Goal: Find specific page/section: Find specific page/section

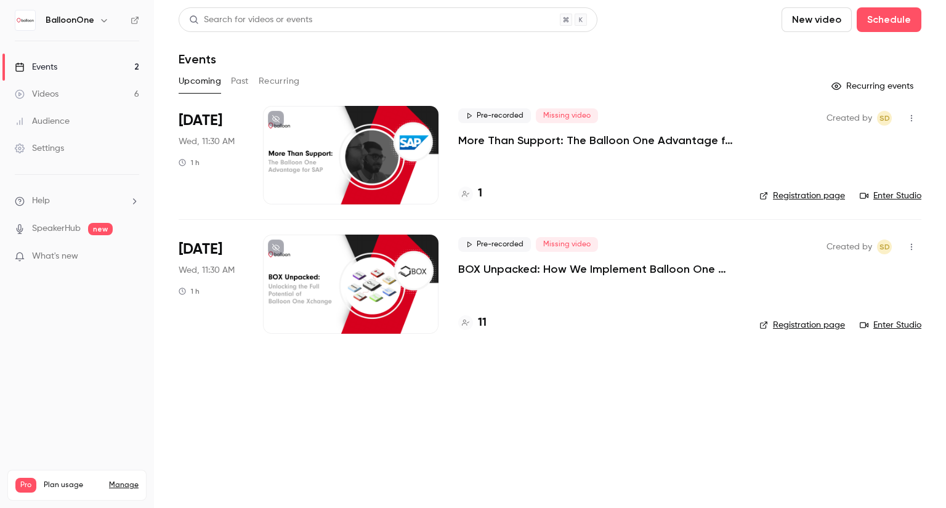
click at [485, 317] on h4 "11" at bounding box center [482, 323] width 9 height 17
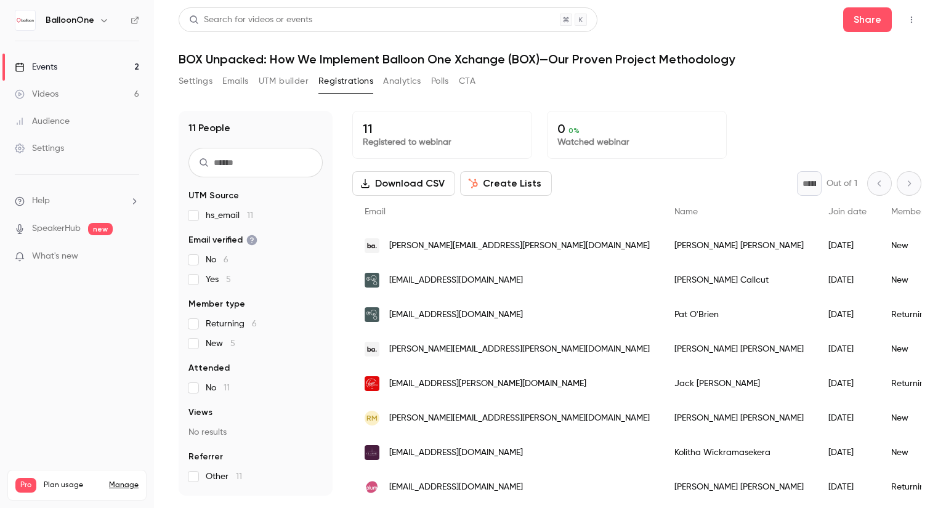
click at [87, 59] on link "Events 2" at bounding box center [77, 67] width 154 height 27
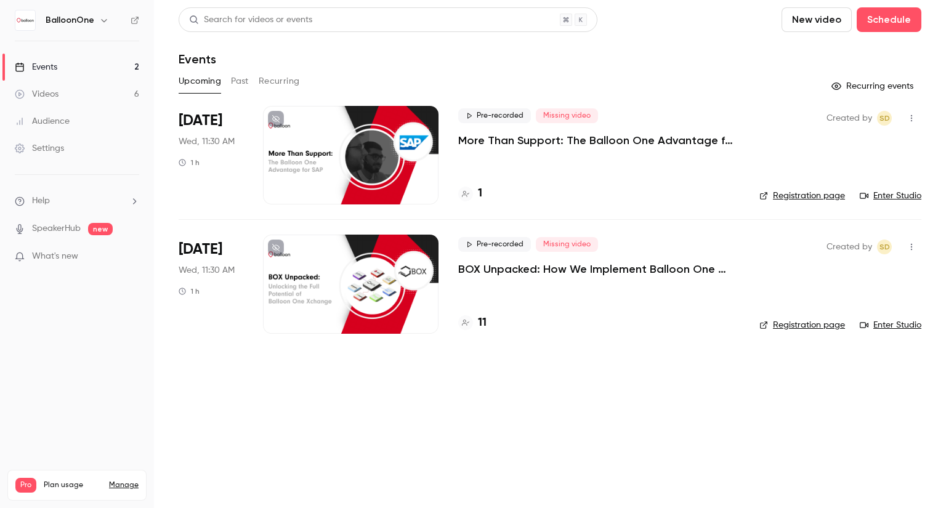
click at [481, 320] on h4 "11" at bounding box center [482, 323] width 9 height 17
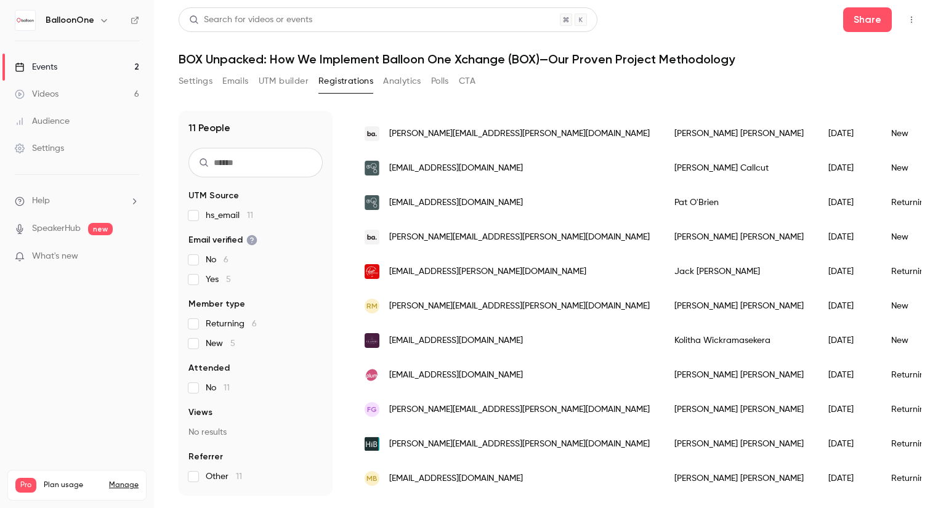
scroll to position [121, 0]
click at [123, 91] on link "Videos 6" at bounding box center [77, 94] width 154 height 27
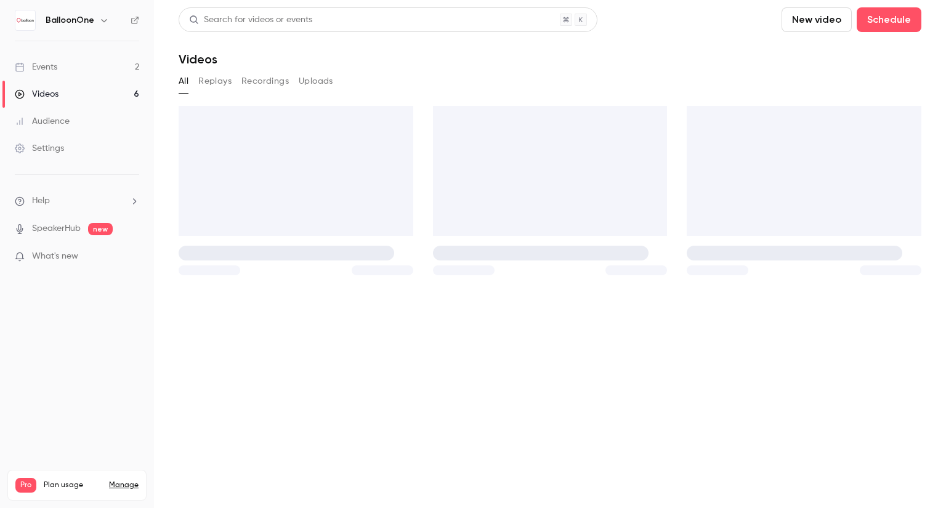
click at [119, 71] on link "Events 2" at bounding box center [77, 67] width 154 height 27
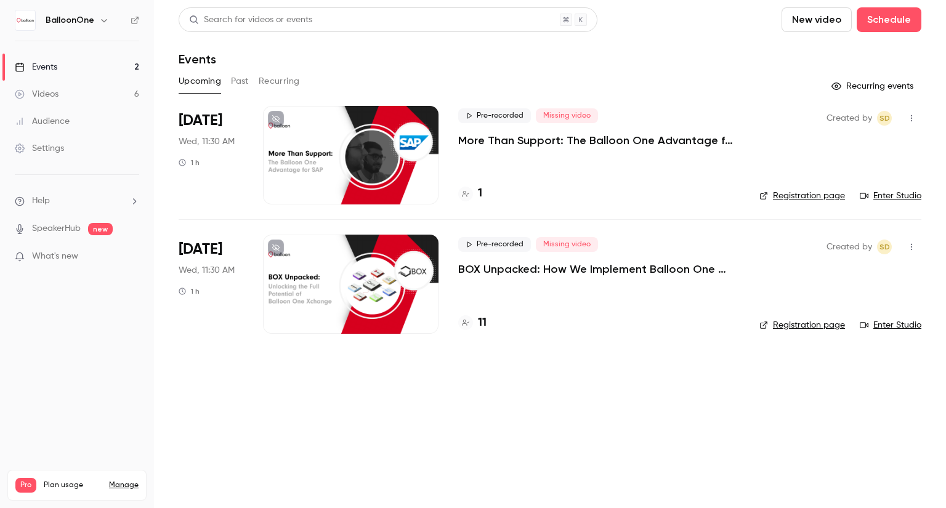
click at [482, 185] on div "1" at bounding box center [598, 193] width 281 height 17
click at [478, 187] on h4 "1" at bounding box center [480, 193] width 4 height 17
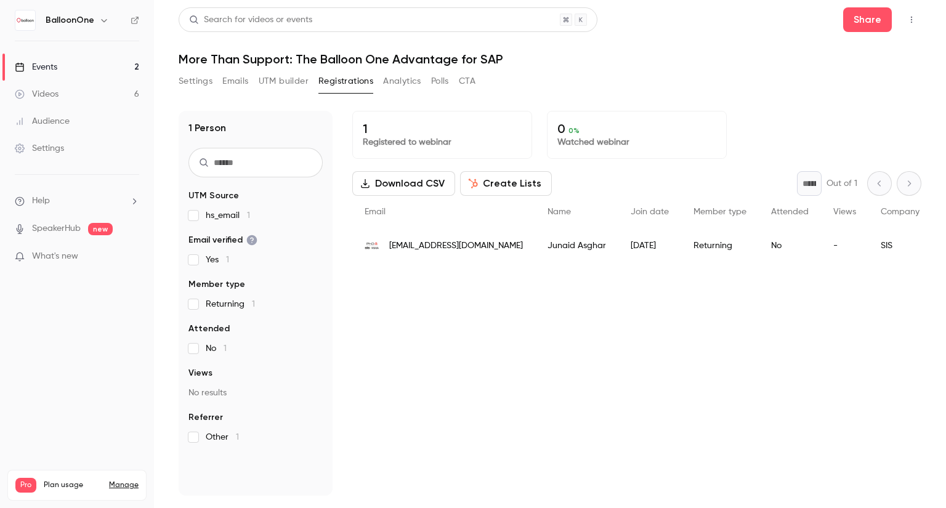
click at [80, 67] on link "Events 2" at bounding box center [77, 67] width 154 height 27
